Goal: Task Accomplishment & Management: Complete application form

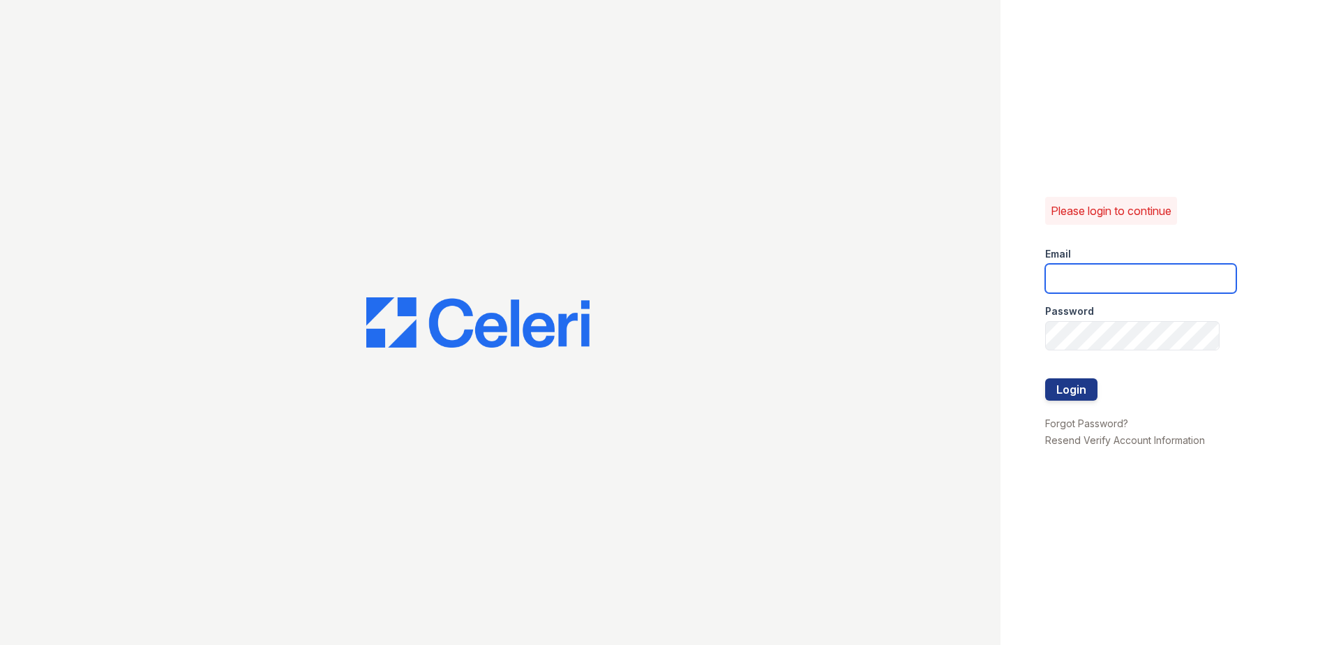
click at [1098, 278] on input "email" at bounding box center [1140, 278] width 191 height 29
type input "renewparkville@trinity-pm.com"
click at [1075, 385] on button "Login" at bounding box center [1071, 389] width 52 height 22
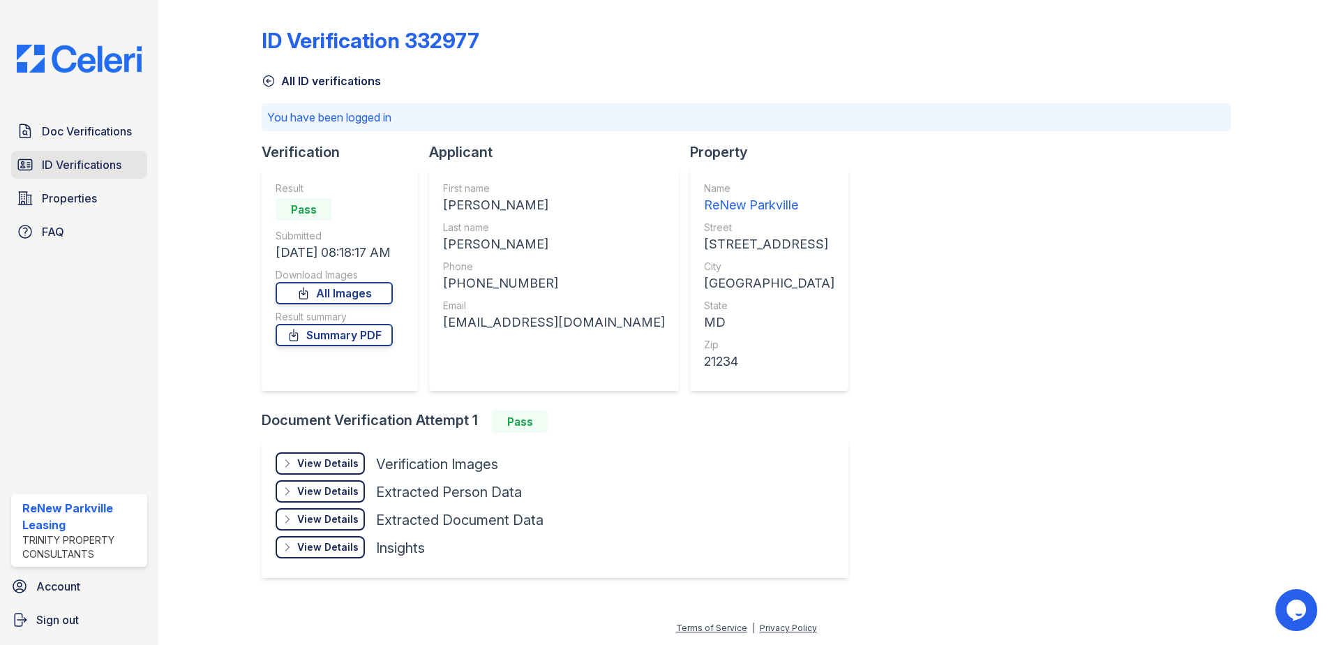
click at [105, 160] on span "ID Verifications" at bounding box center [82, 164] width 80 height 17
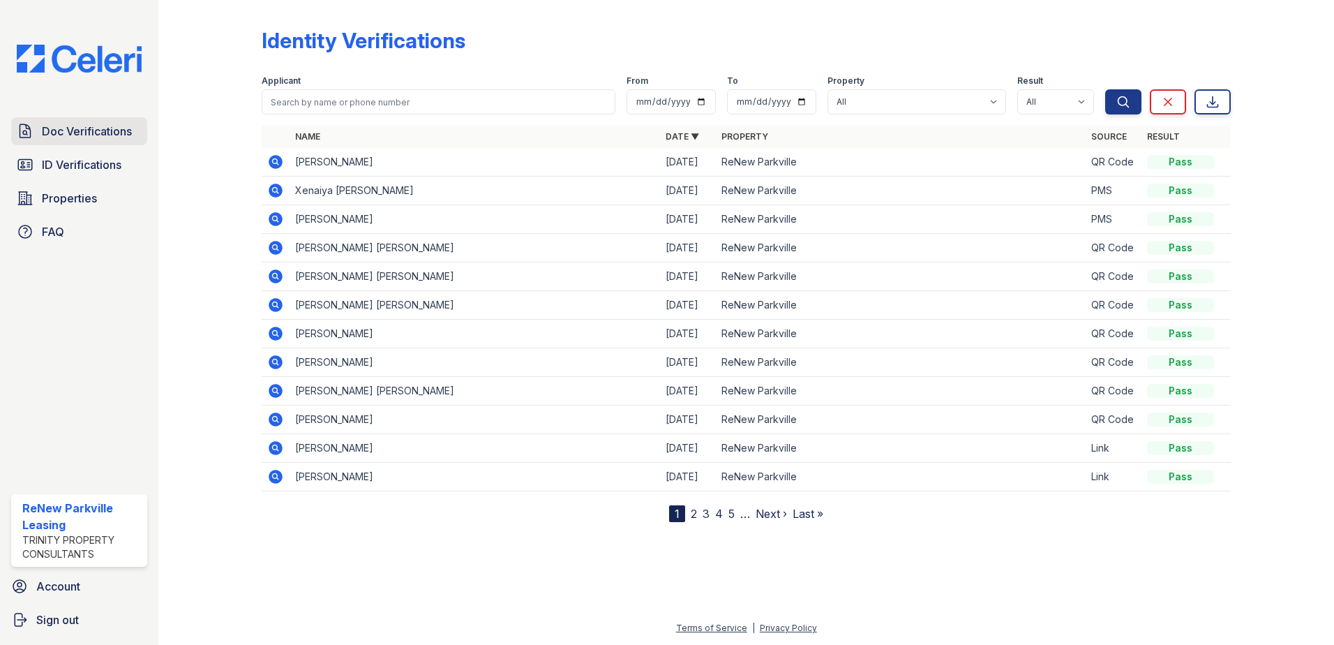
click at [98, 137] on span "Doc Verifications" at bounding box center [87, 131] width 90 height 17
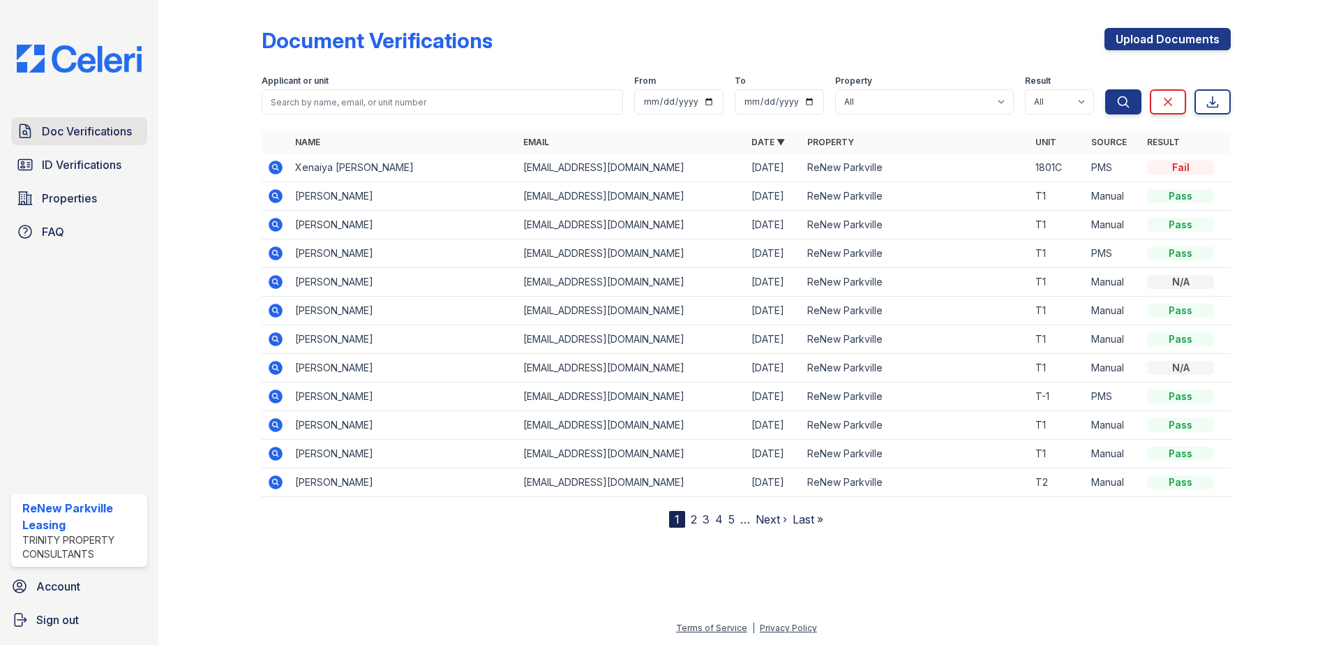
click at [100, 128] on span "Doc Verifications" at bounding box center [87, 131] width 90 height 17
click at [1135, 30] on link "Upload Documents" at bounding box center [1168, 39] width 126 height 22
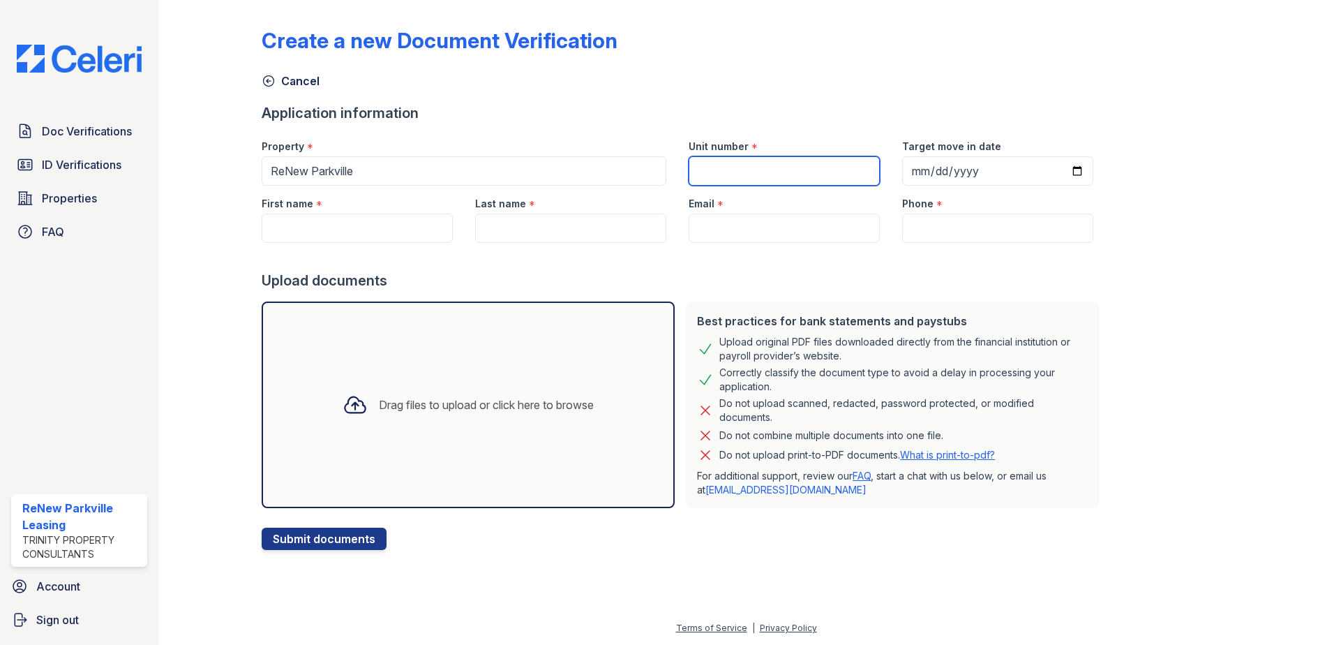
click at [788, 163] on input "Unit number" at bounding box center [784, 170] width 191 height 29
click at [805, 173] on input "Unit number" at bounding box center [784, 170] width 191 height 29
type input "A2"
click at [915, 169] on input "Target move in date" at bounding box center [997, 170] width 191 height 29
type input "2025-10-17"
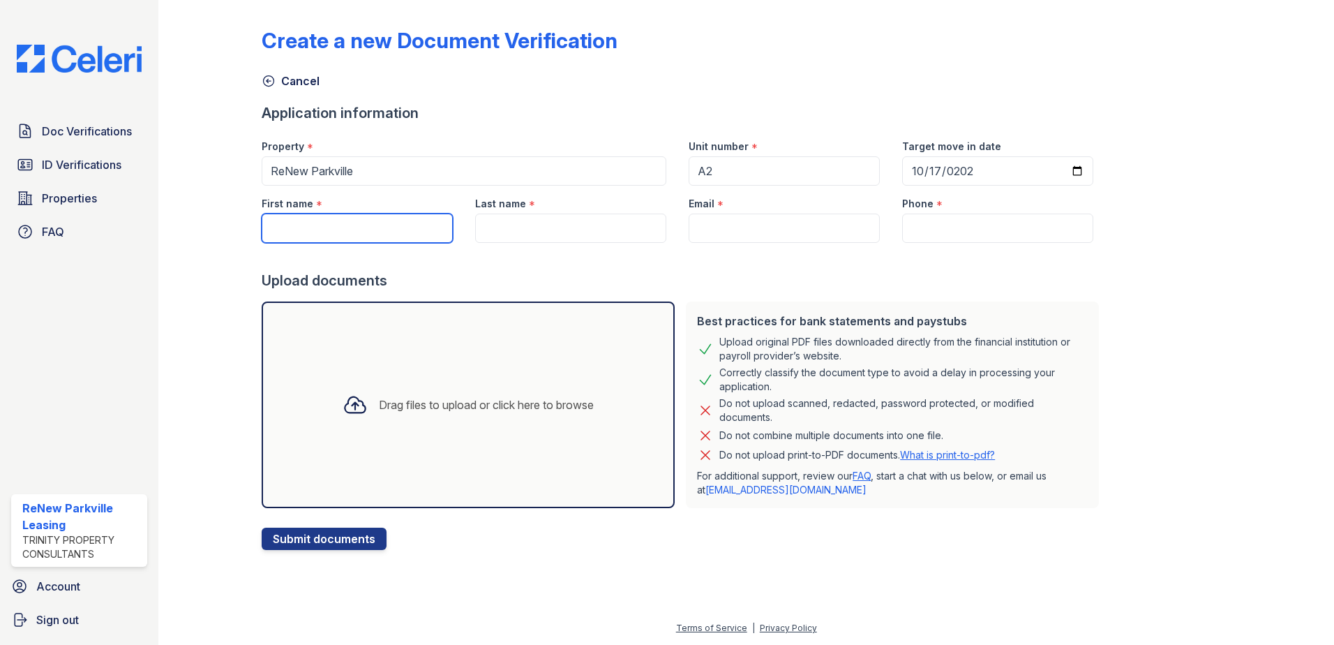
click at [301, 223] on input "First name" at bounding box center [357, 228] width 191 height 29
type input "Mashay"
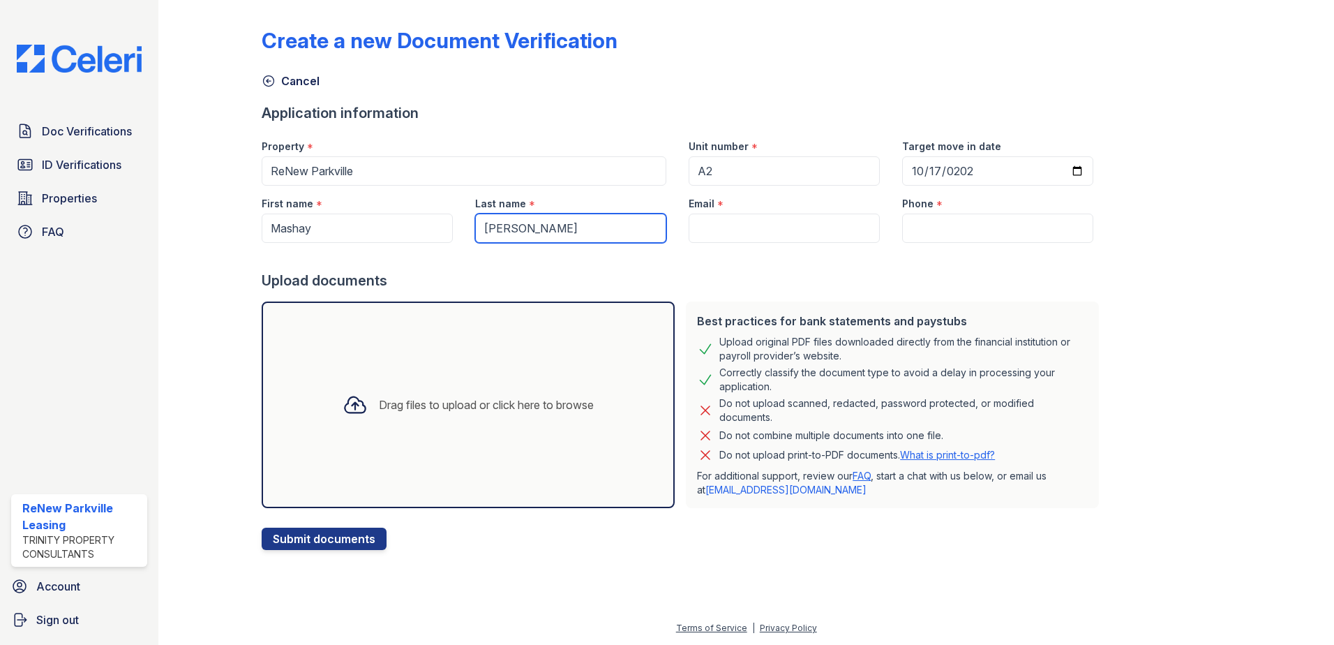
type input "Moore"
paste input "[EMAIL_ADDRESS][DOMAIN_NAME]"
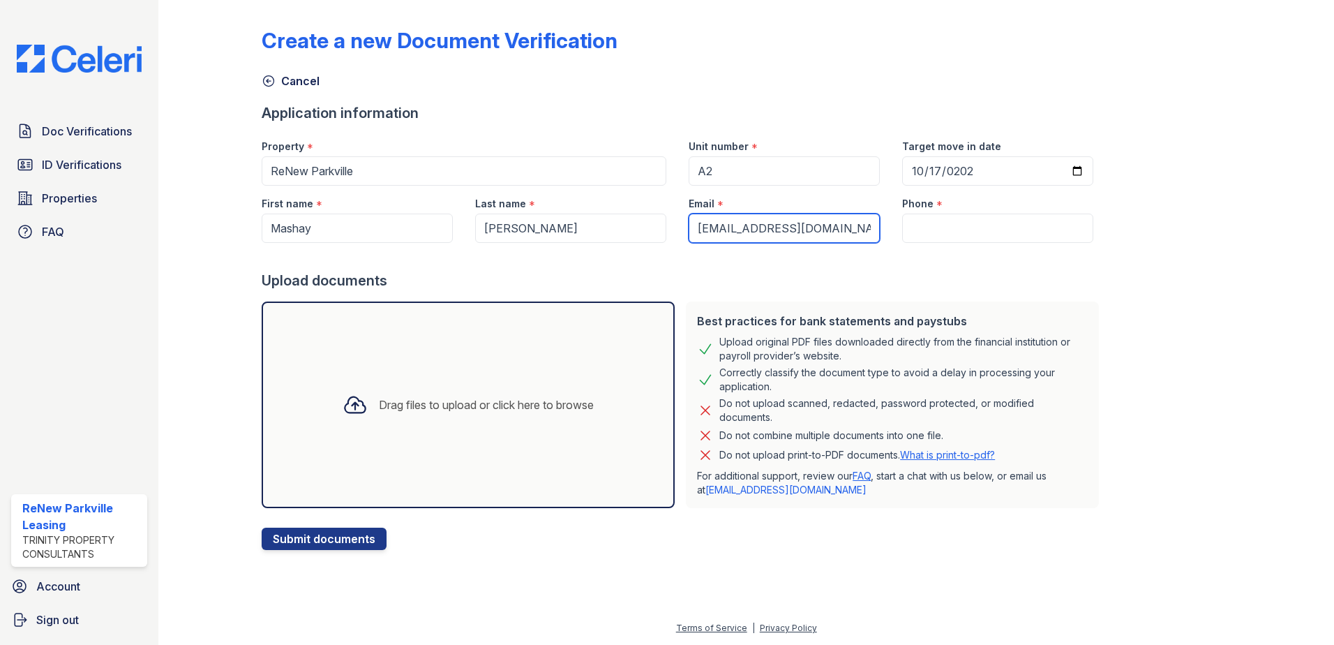
type input "[EMAIL_ADDRESS][DOMAIN_NAME]"
click at [931, 220] on input "Phone" at bounding box center [997, 228] width 191 height 29
paste input "(410) 409-4049"
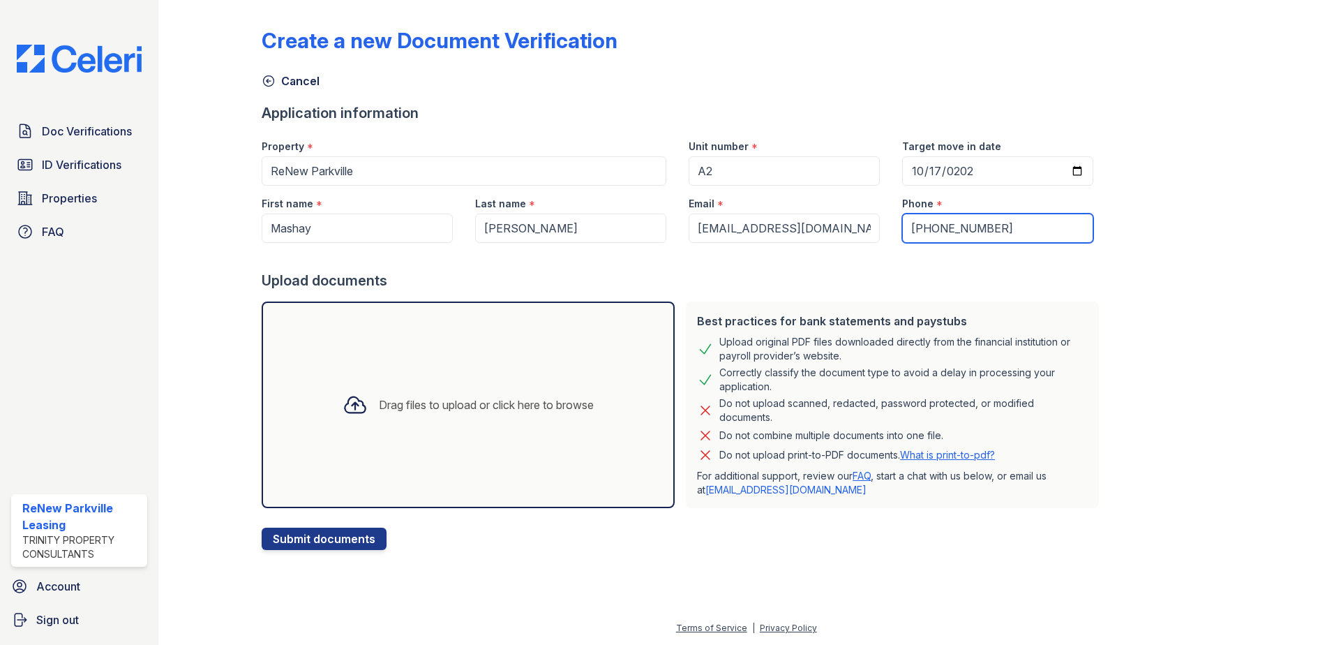
type input "(410) 409-4049"
click at [345, 407] on icon at bounding box center [355, 404] width 25 height 25
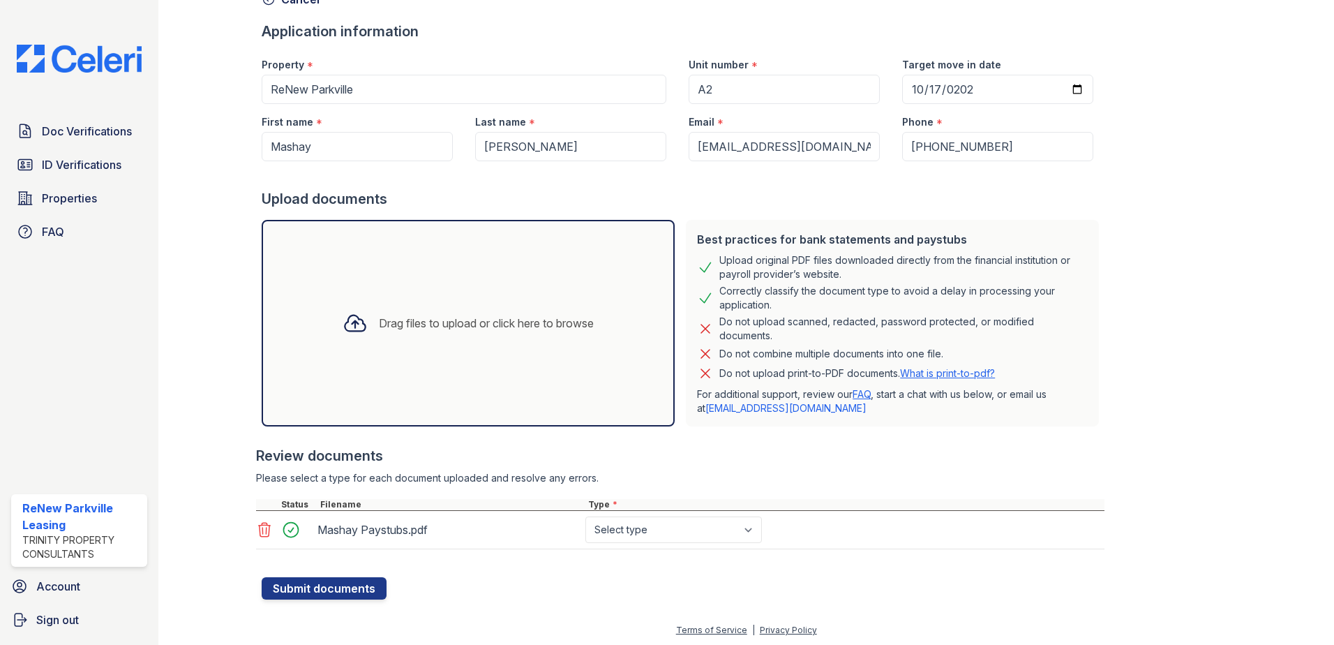
scroll to position [84, 0]
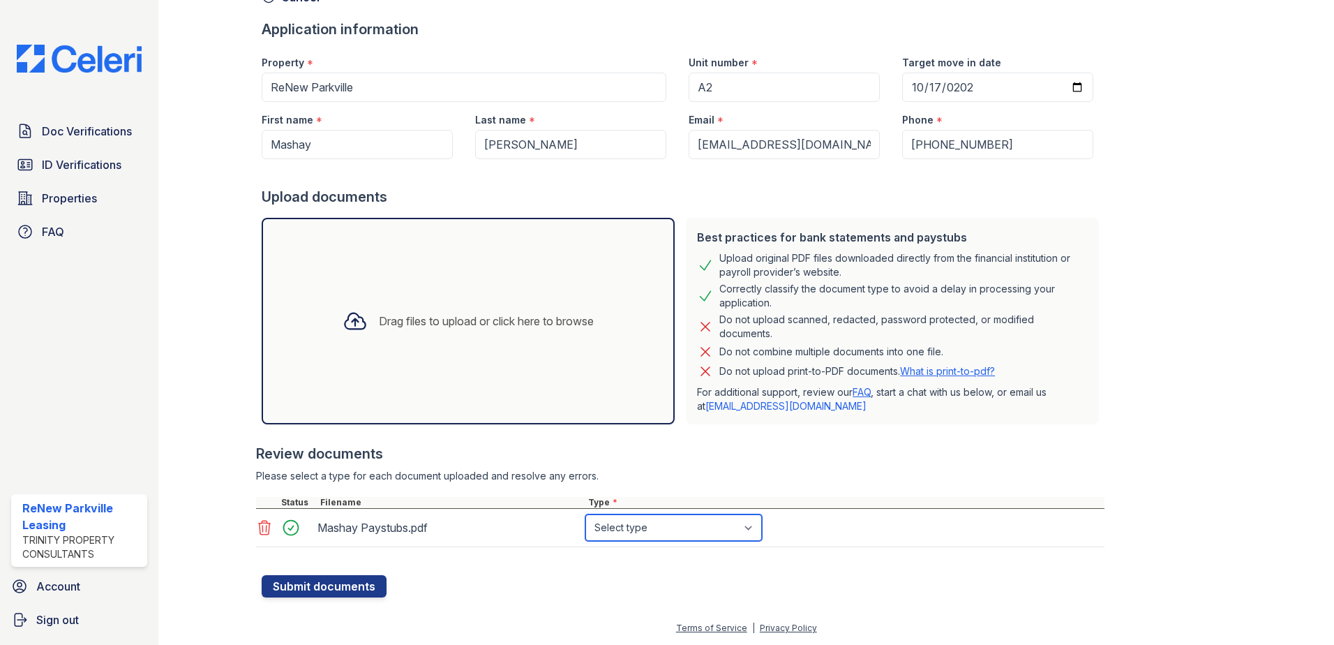
click at [657, 530] on select "Select type Paystub Bank Statement Offer Letter Tax Documents Benefit Award Let…" at bounding box center [673, 527] width 177 height 27
select select "other"
click at [585, 514] on select "Select type Paystub Bank Statement Offer Letter Tax Documents Benefit Award Let…" at bounding box center [673, 527] width 177 height 27
click at [309, 580] on button "Submit documents" at bounding box center [324, 586] width 125 height 22
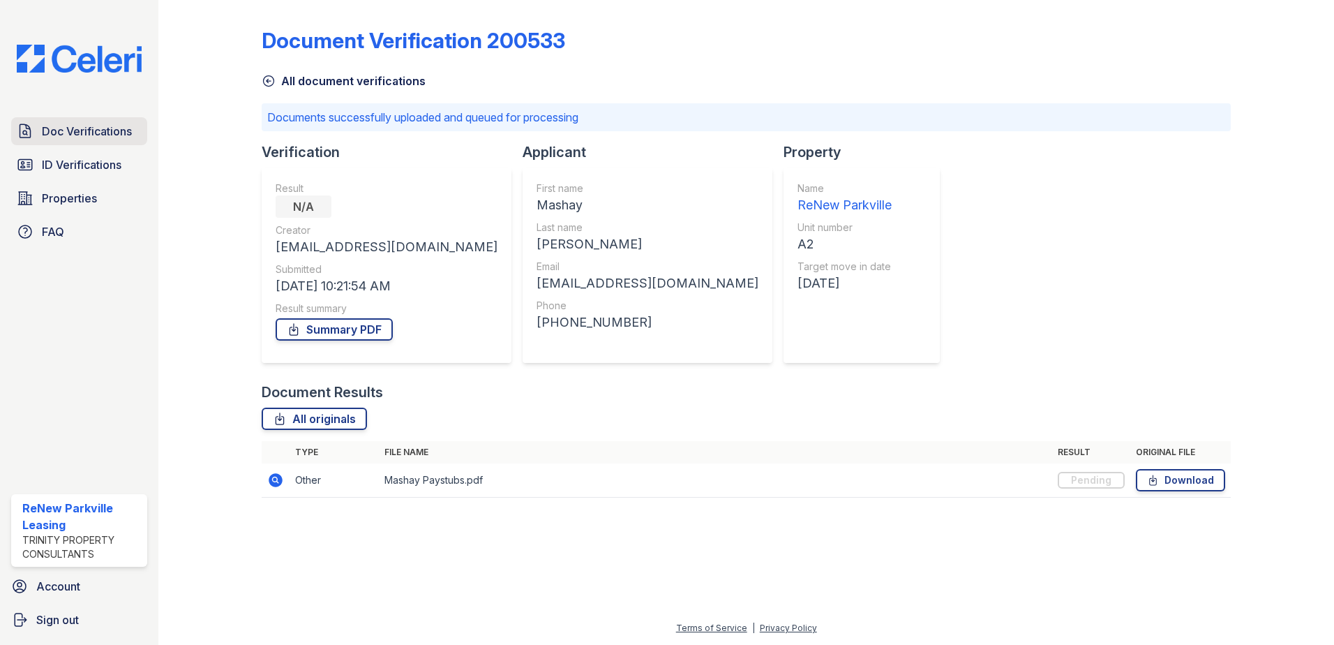
click at [77, 133] on span "Doc Verifications" at bounding box center [87, 131] width 90 height 17
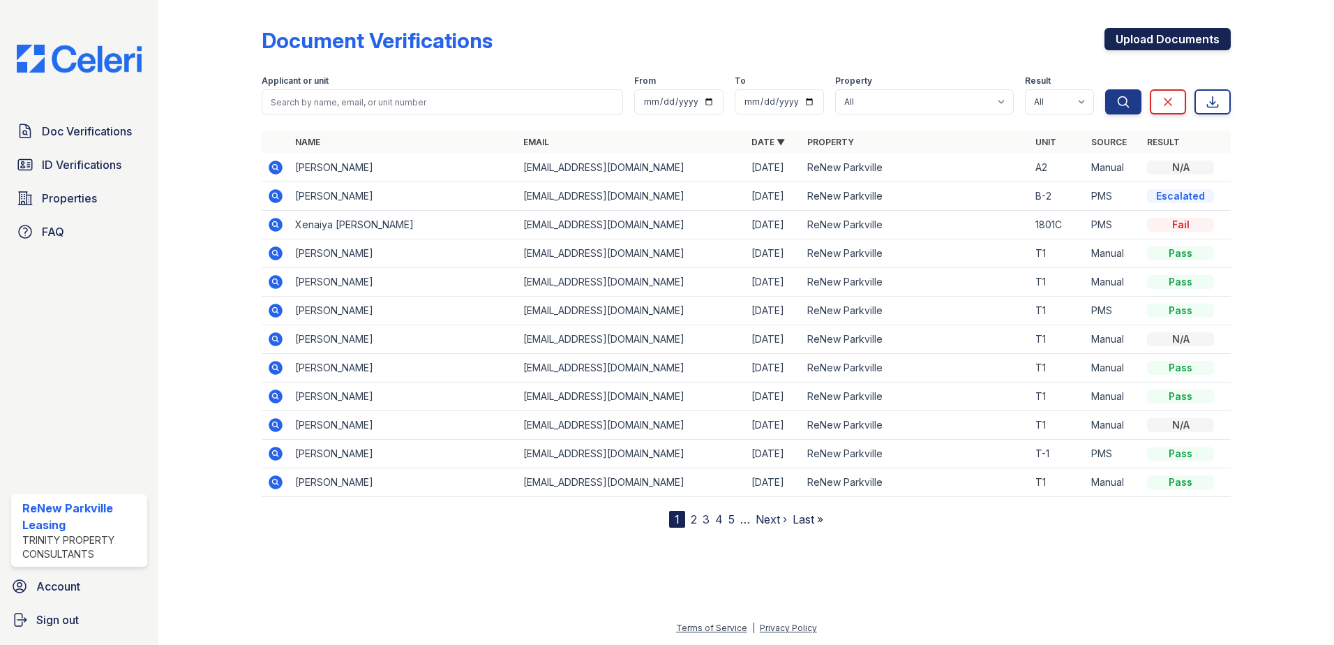
click at [1205, 38] on link "Upload Documents" at bounding box center [1168, 39] width 126 height 22
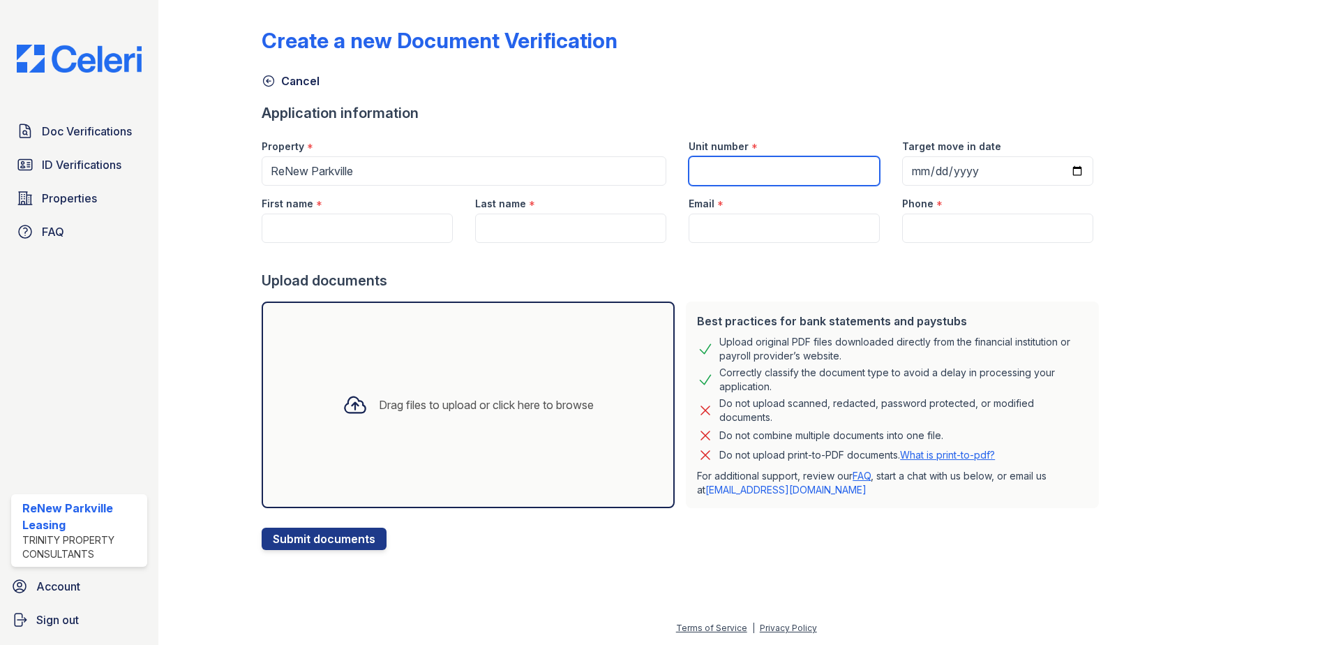
click at [703, 161] on input "Unit number" at bounding box center [784, 170] width 191 height 29
type input "A2"
click at [908, 169] on input "Target move in date" at bounding box center [997, 170] width 191 height 29
type input "2025-10-17"
click at [278, 232] on input "First name" at bounding box center [357, 228] width 191 height 29
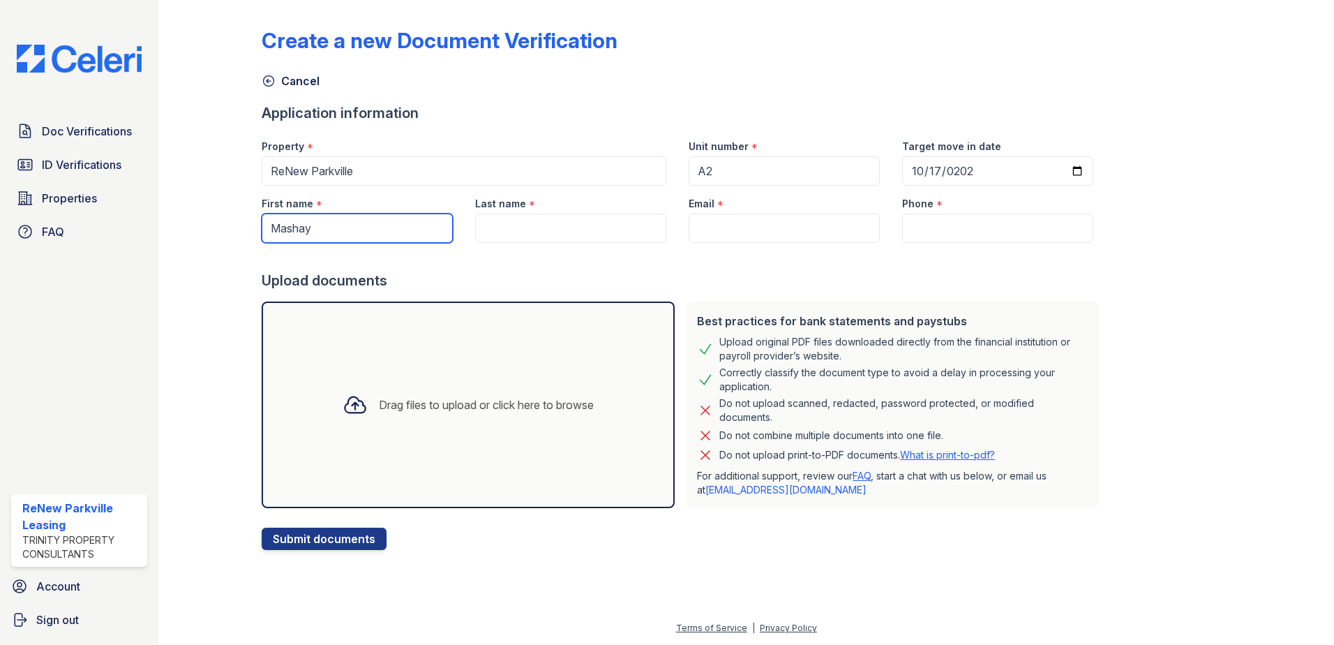
type input "Mashay"
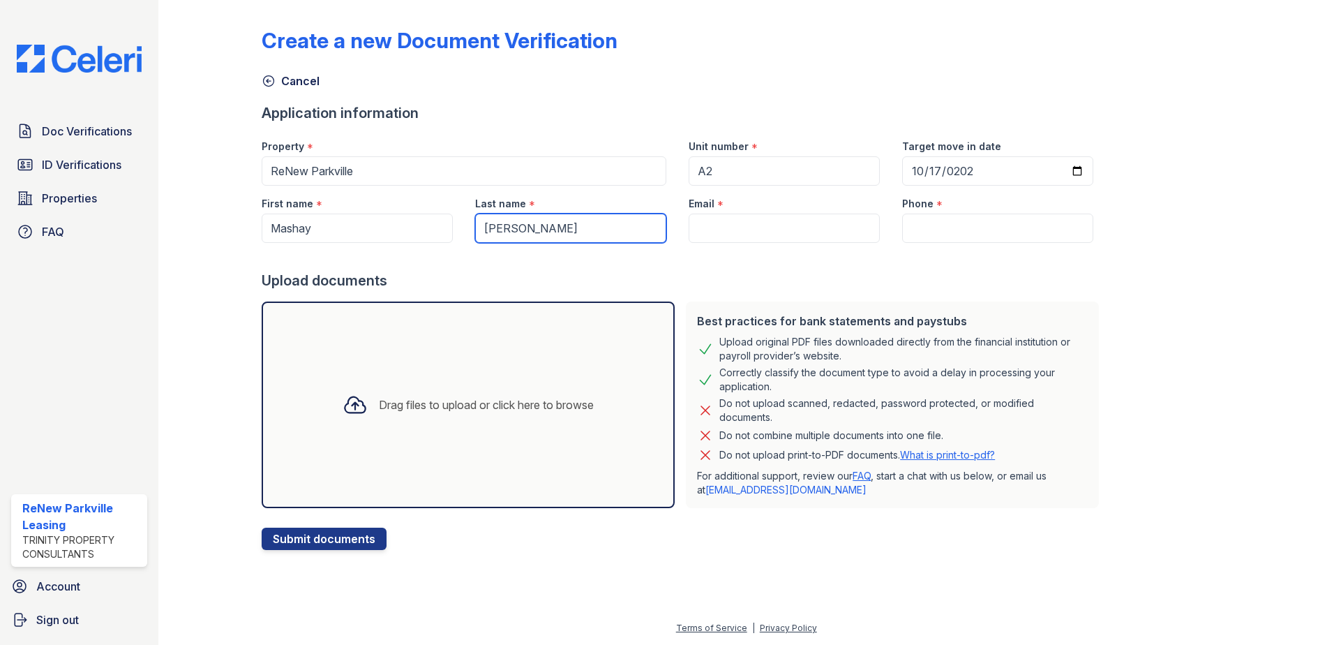
type input "Moore"
type input "[EMAIL_ADDRESS][DOMAIN_NAME]"
type input "(410) 409-4049"
click at [348, 404] on icon at bounding box center [355, 404] width 25 height 25
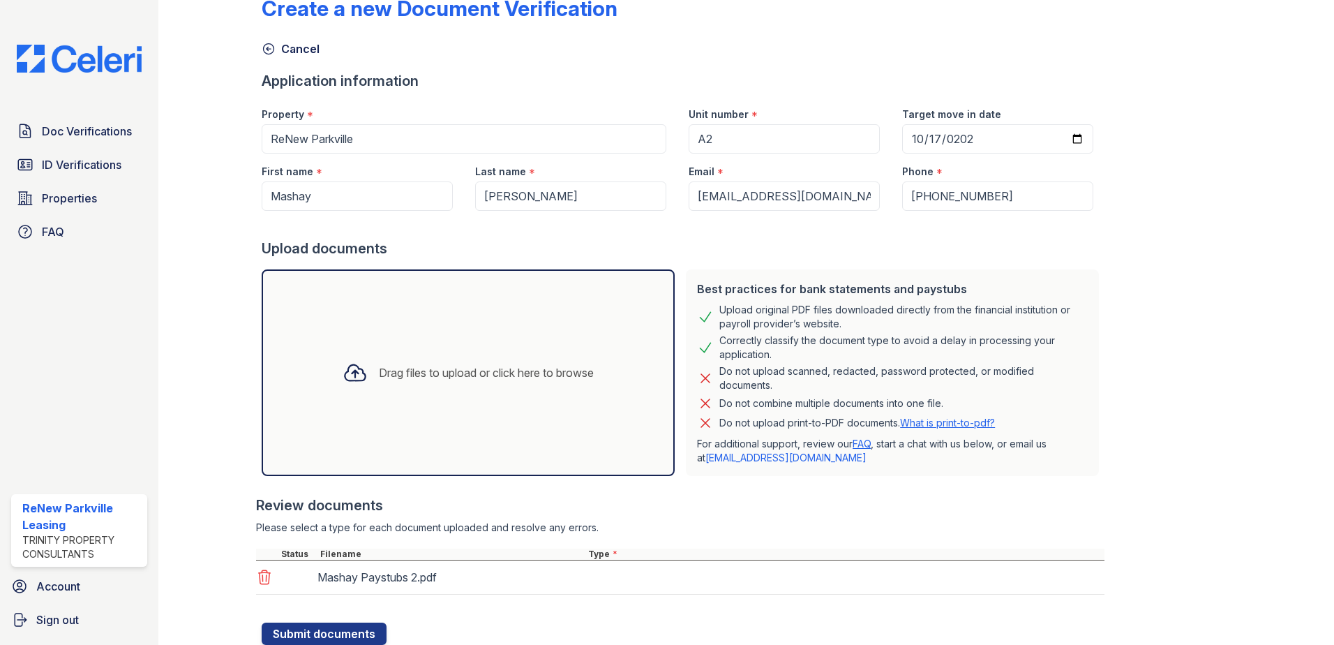
scroll to position [80, 0]
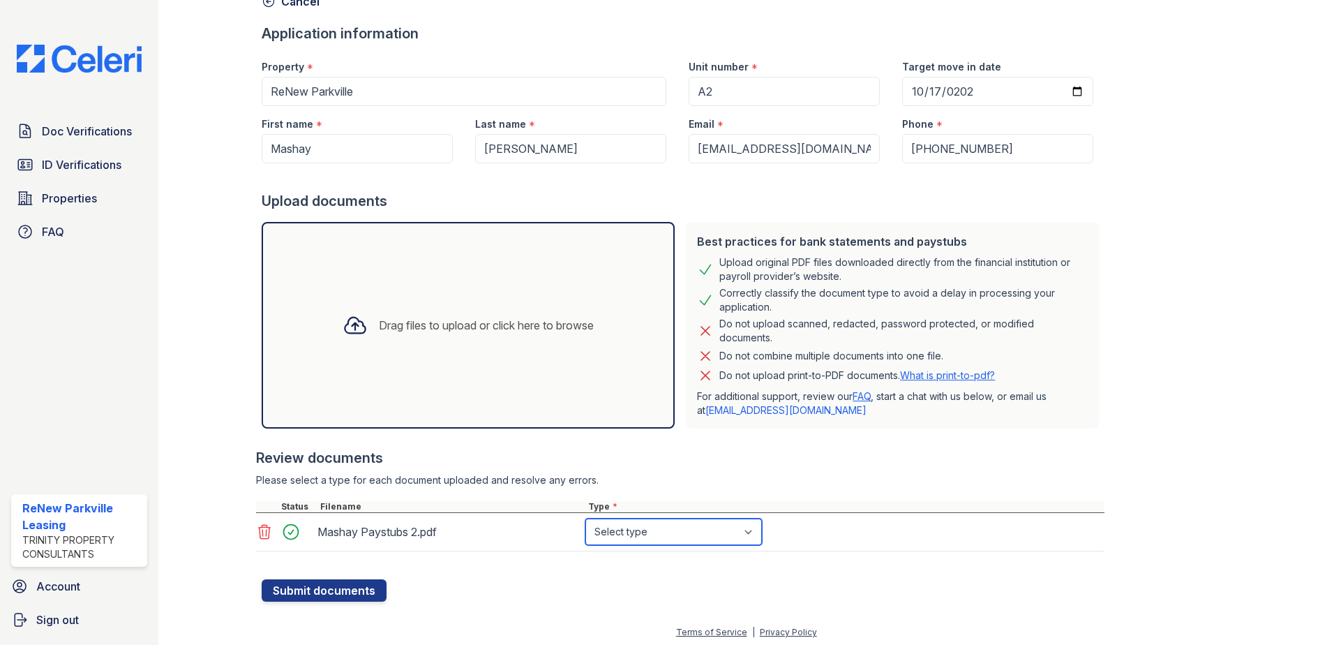
drag, startPoint x: 619, startPoint y: 532, endPoint x: 617, endPoint y: 523, distance: 9.2
click at [617, 525] on select "Select type Paystub Bank Statement Offer Letter Tax Documents Benefit Award Let…" at bounding box center [673, 531] width 177 height 27
select select "other"
click at [585, 518] on select "Select type Paystub Bank Statement Offer Letter Tax Documents Benefit Award Let…" at bounding box center [673, 531] width 177 height 27
click at [329, 590] on button "Submit documents" at bounding box center [324, 590] width 125 height 22
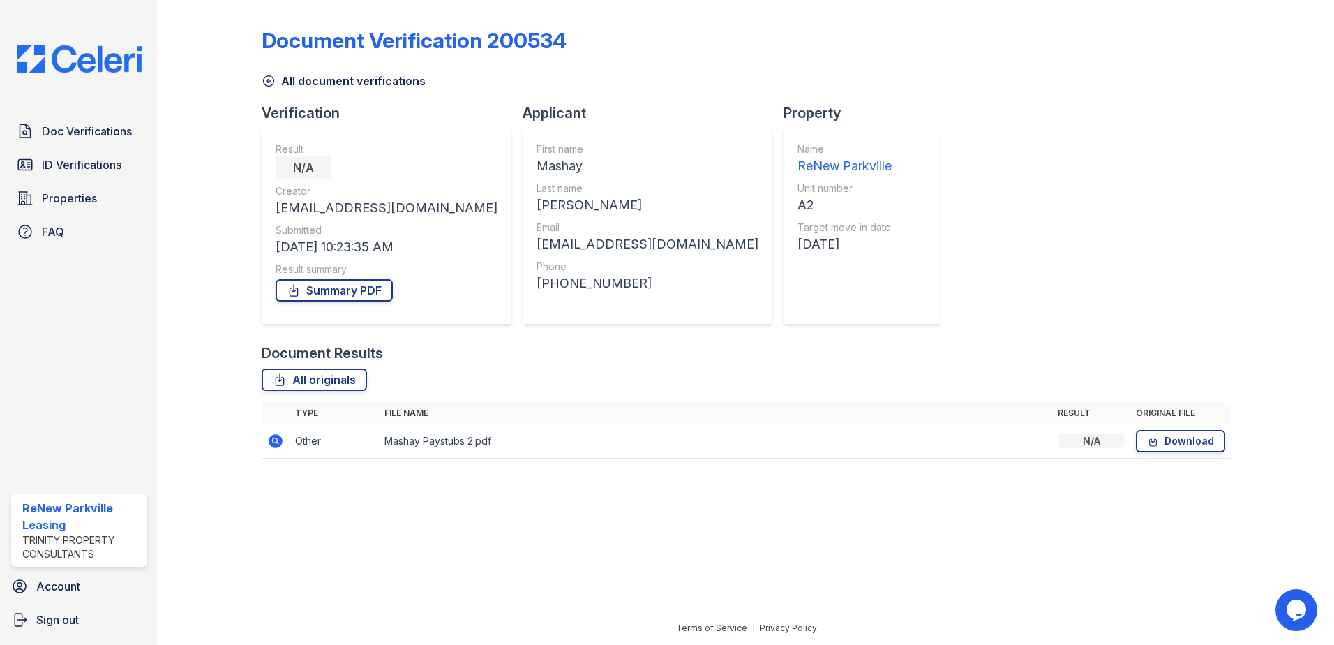
drag, startPoint x: 79, startPoint y: 137, endPoint x: 330, endPoint y: 176, distance: 254.2
click at [79, 137] on span "Doc Verifications" at bounding box center [87, 131] width 90 height 17
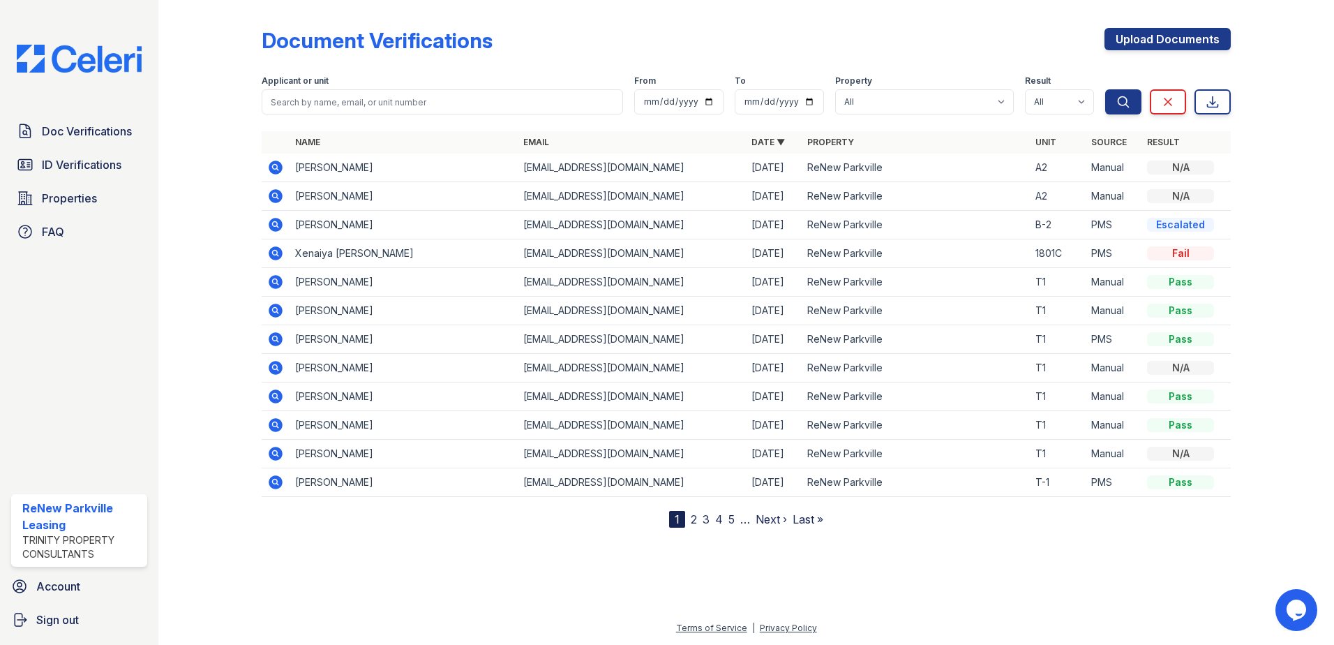
drag, startPoint x: 327, startPoint y: 230, endPoint x: 336, endPoint y: 229, distance: 8.4
click at [327, 230] on td "[PERSON_NAME]" at bounding box center [404, 225] width 228 height 29
